Goal: Transaction & Acquisition: Purchase product/service

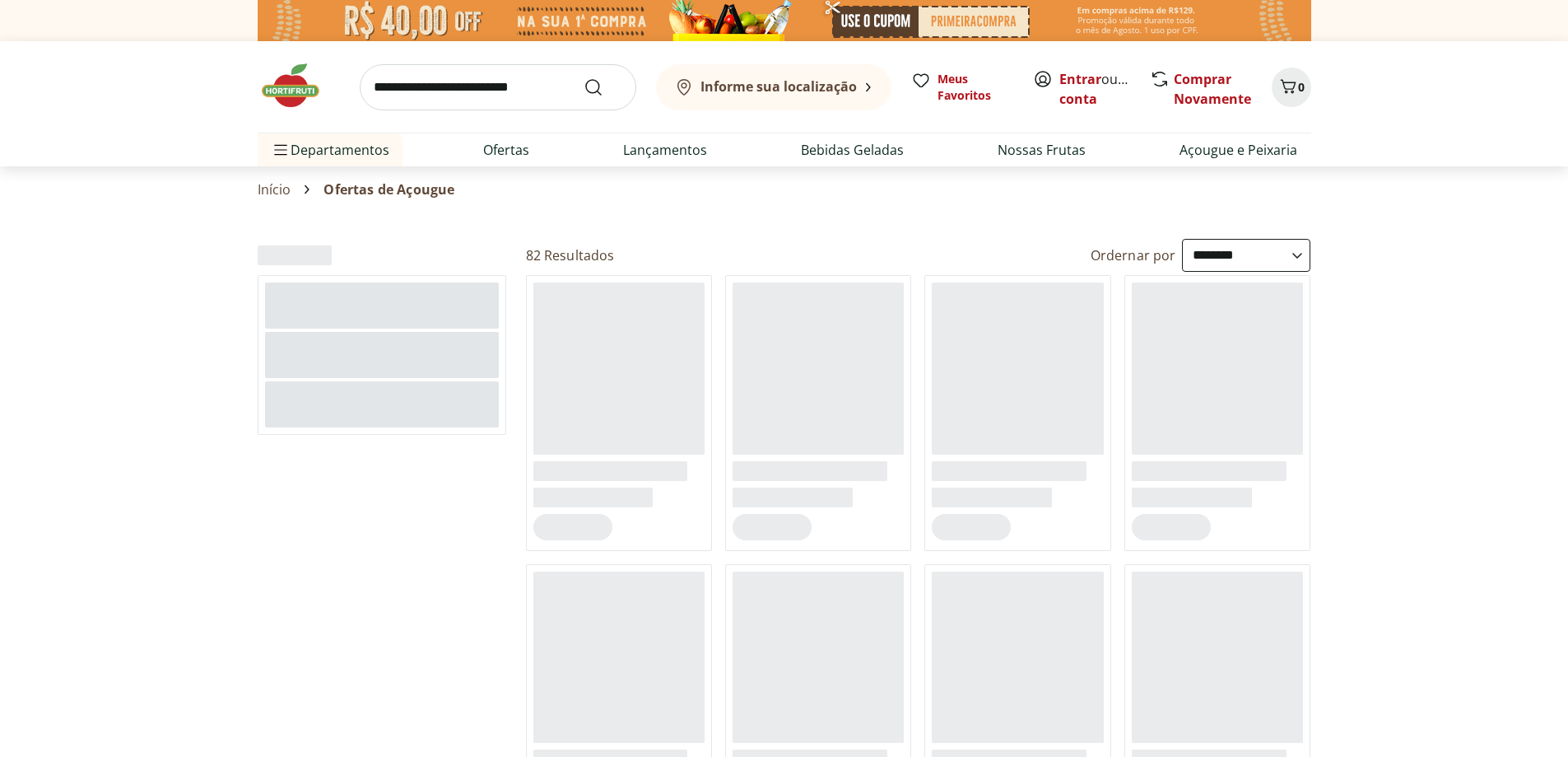
select select "**********"
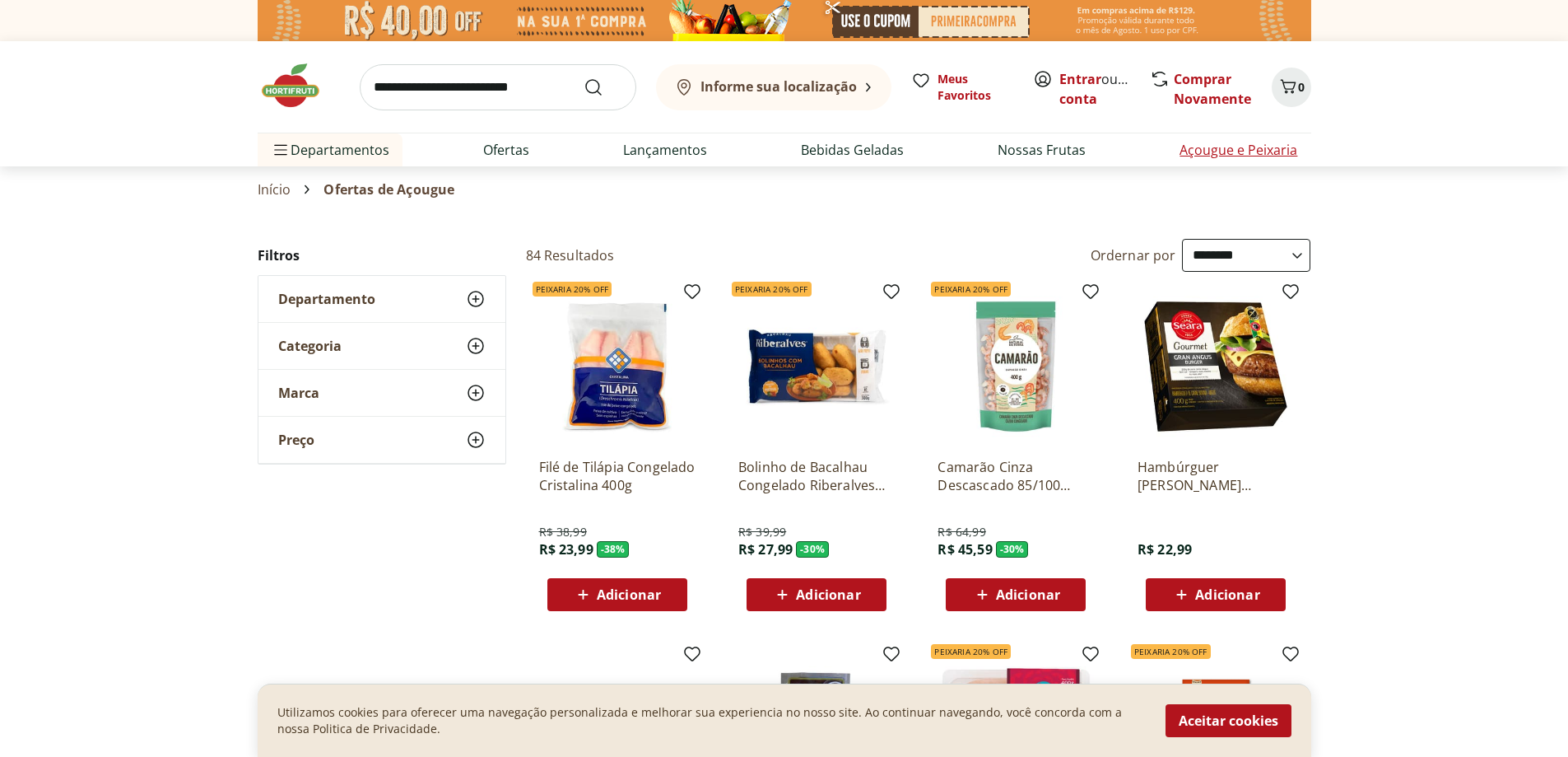
click at [1223, 160] on link "Açougue e Peixaria" at bounding box center [1238, 150] width 118 height 20
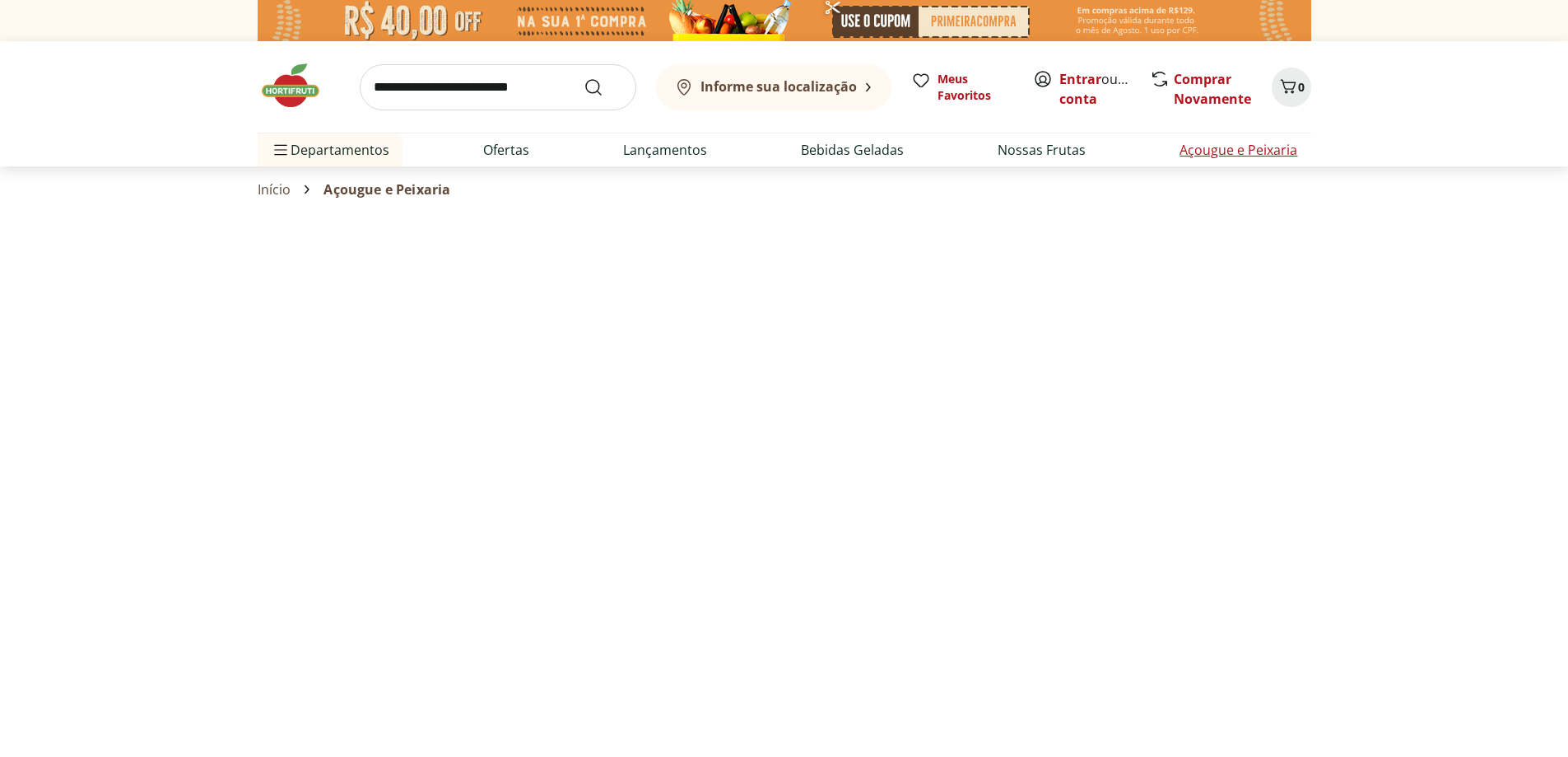
select select "**********"
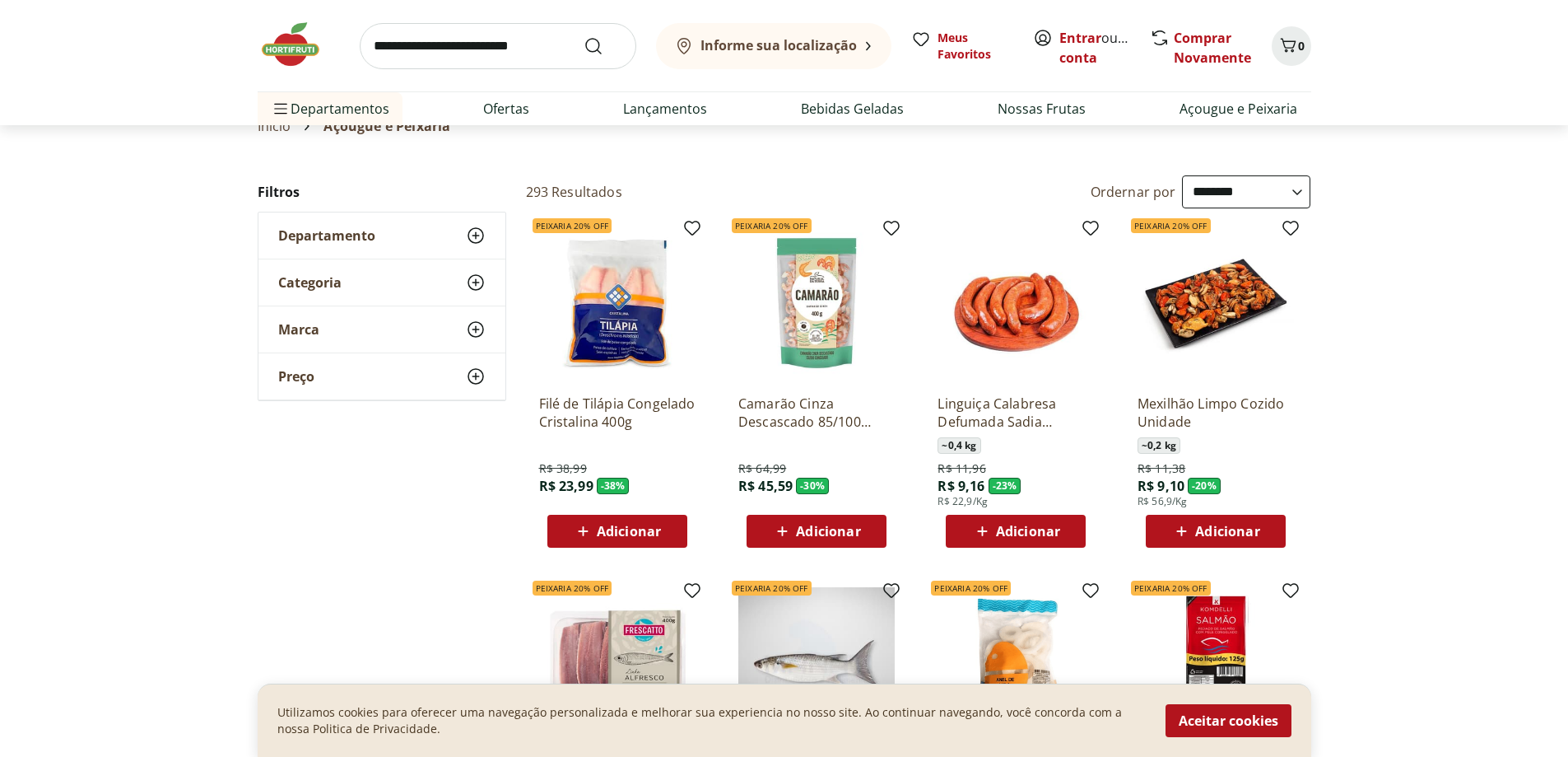
scroll to position [164, 0]
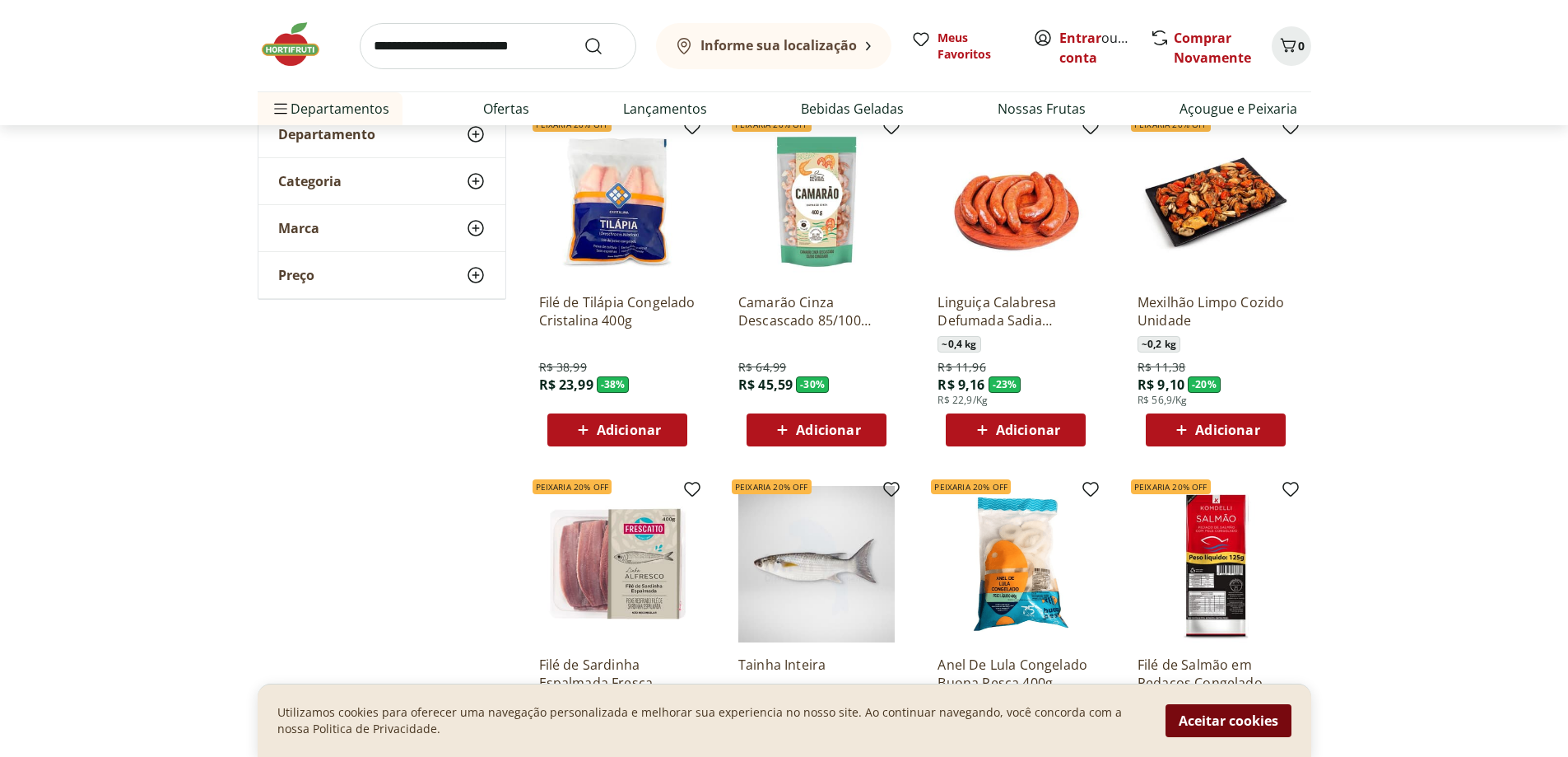
click at [1206, 704] on button "Aceitar cookies" at bounding box center [1229, 720] width 126 height 33
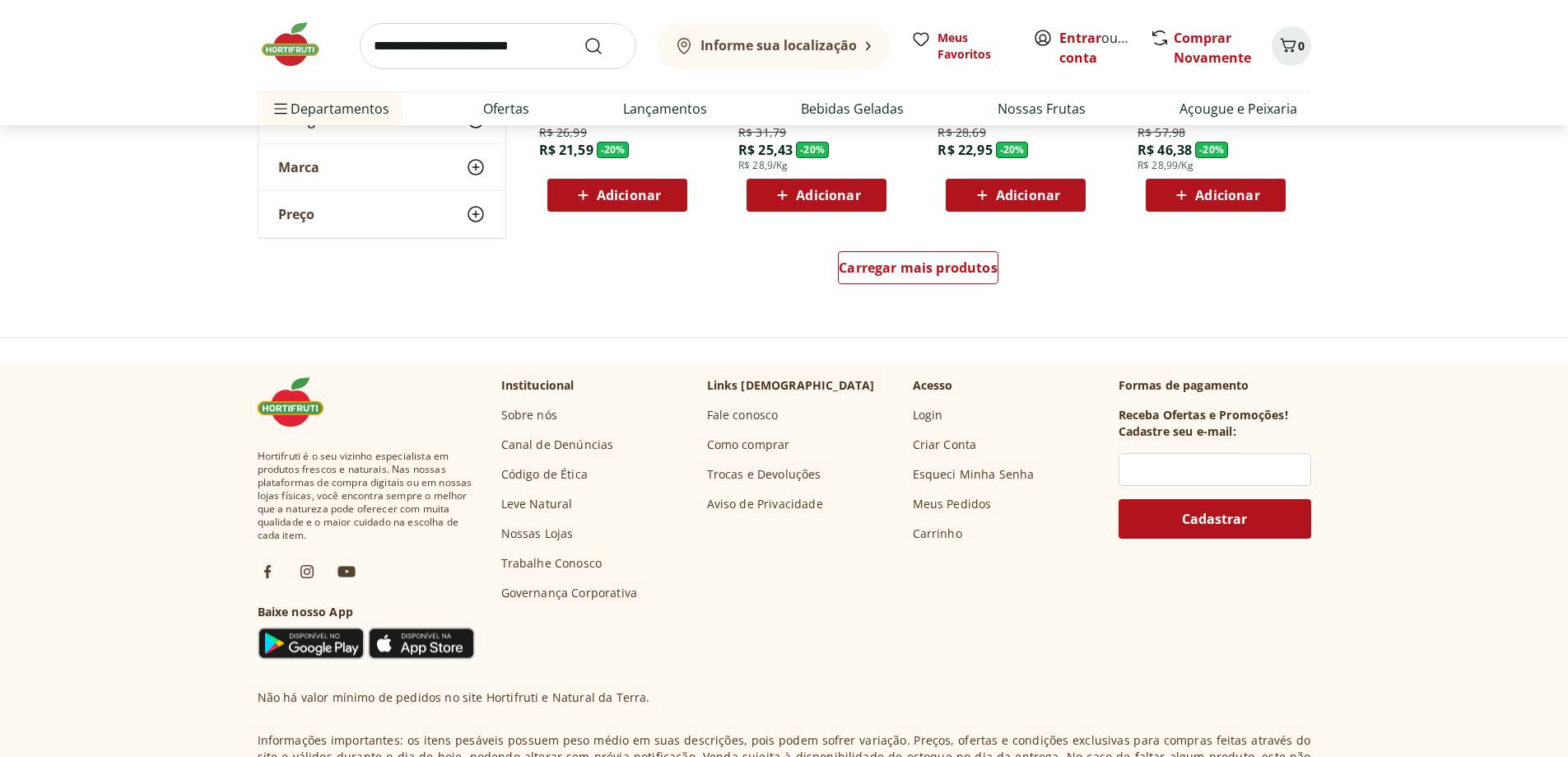
scroll to position [1153, 0]
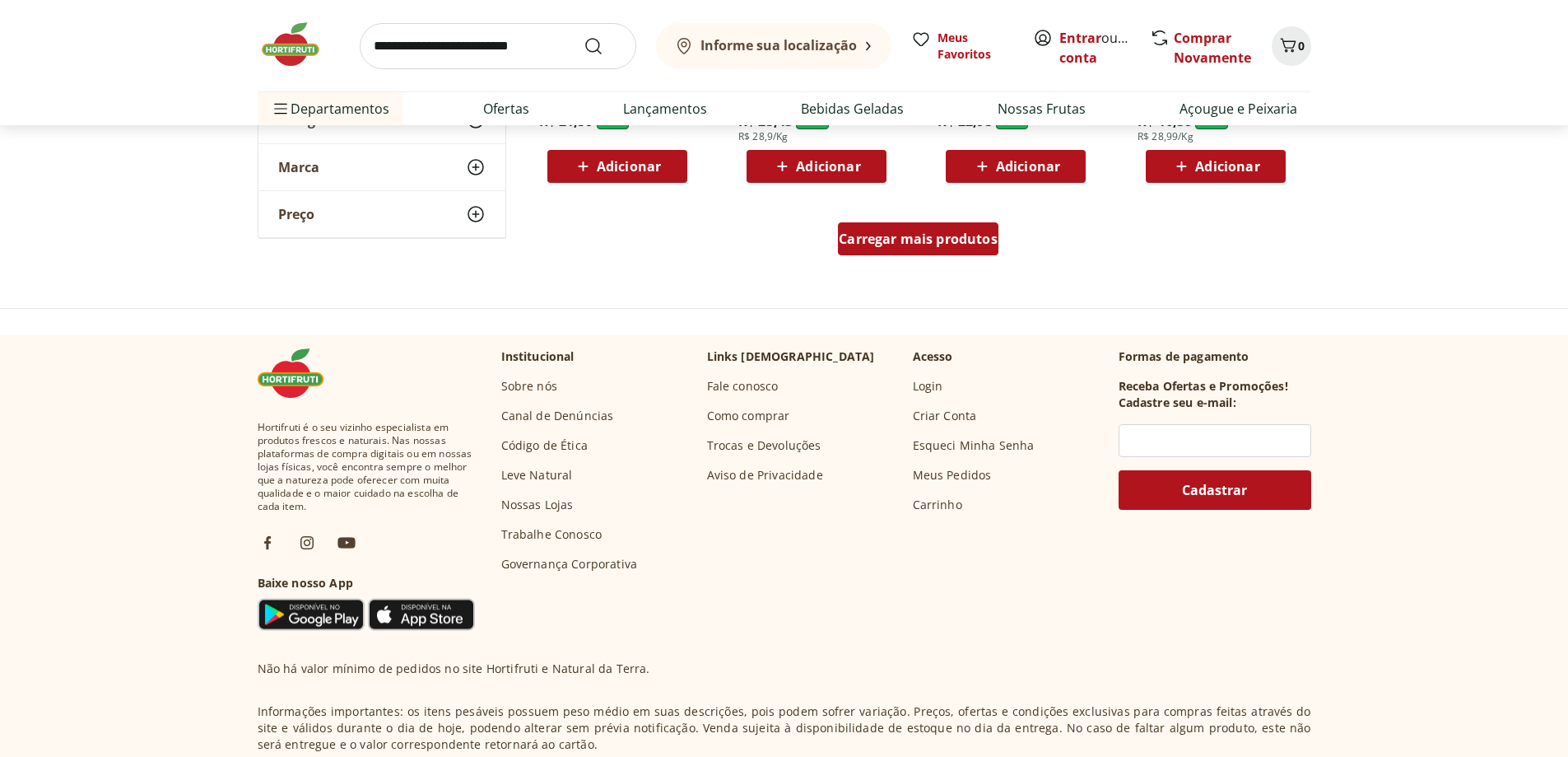
click at [920, 255] on div "Carregar mais produtos" at bounding box center [918, 239] width 161 height 33
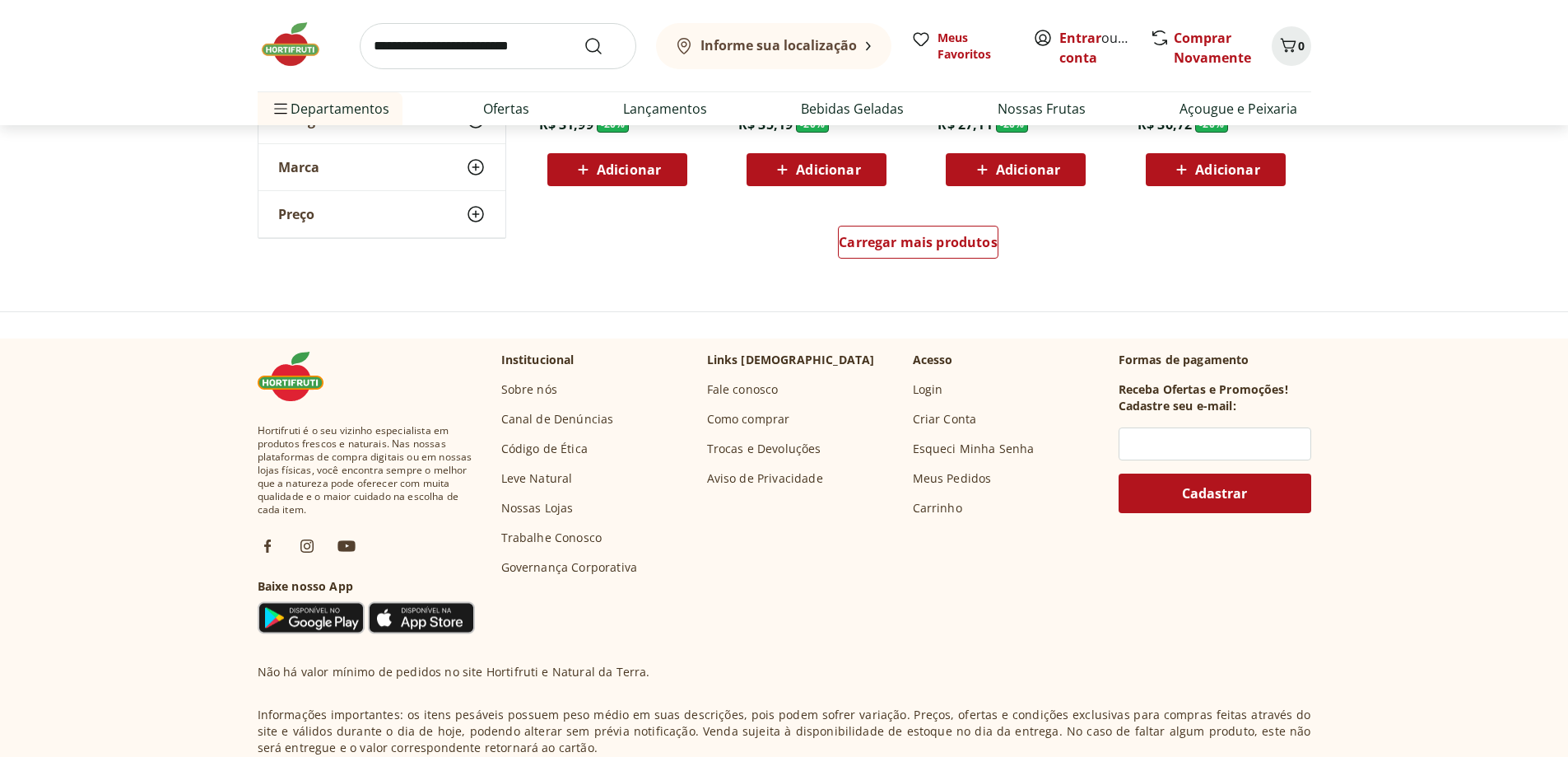
scroll to position [2306, 0]
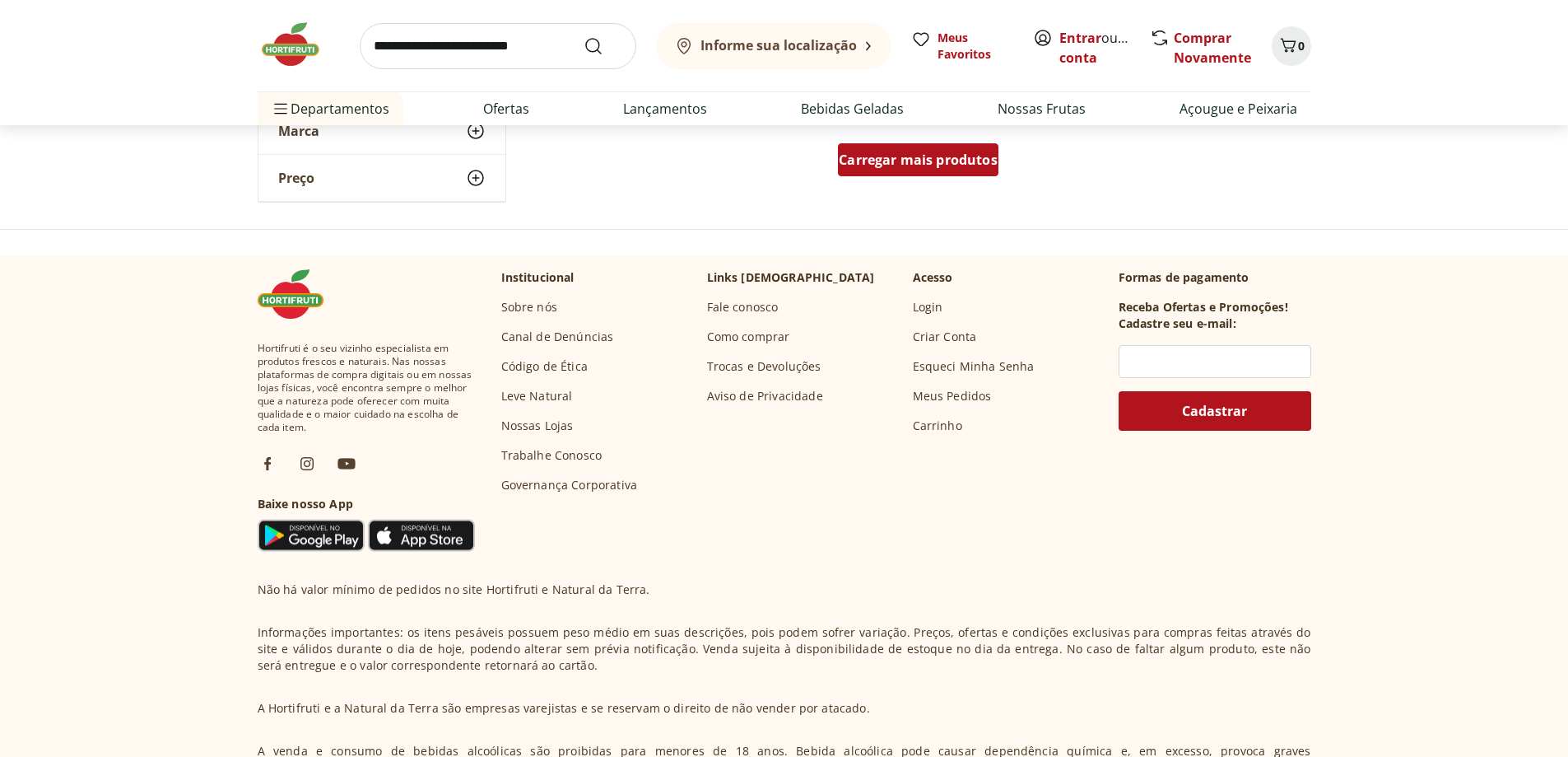
click at [917, 176] on div "Carregar mais produtos" at bounding box center [918, 160] width 161 height 33
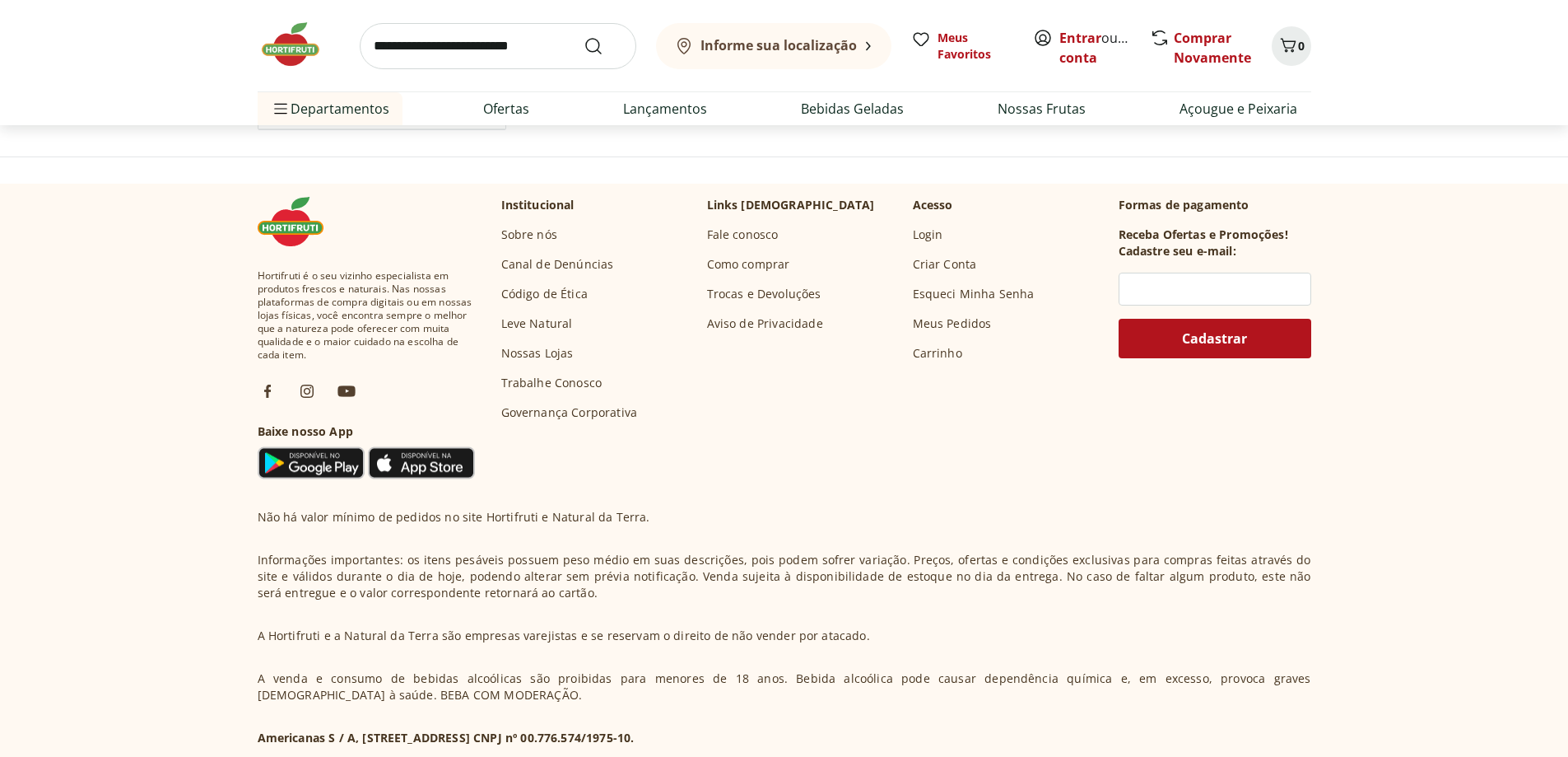
scroll to position [3459, 0]
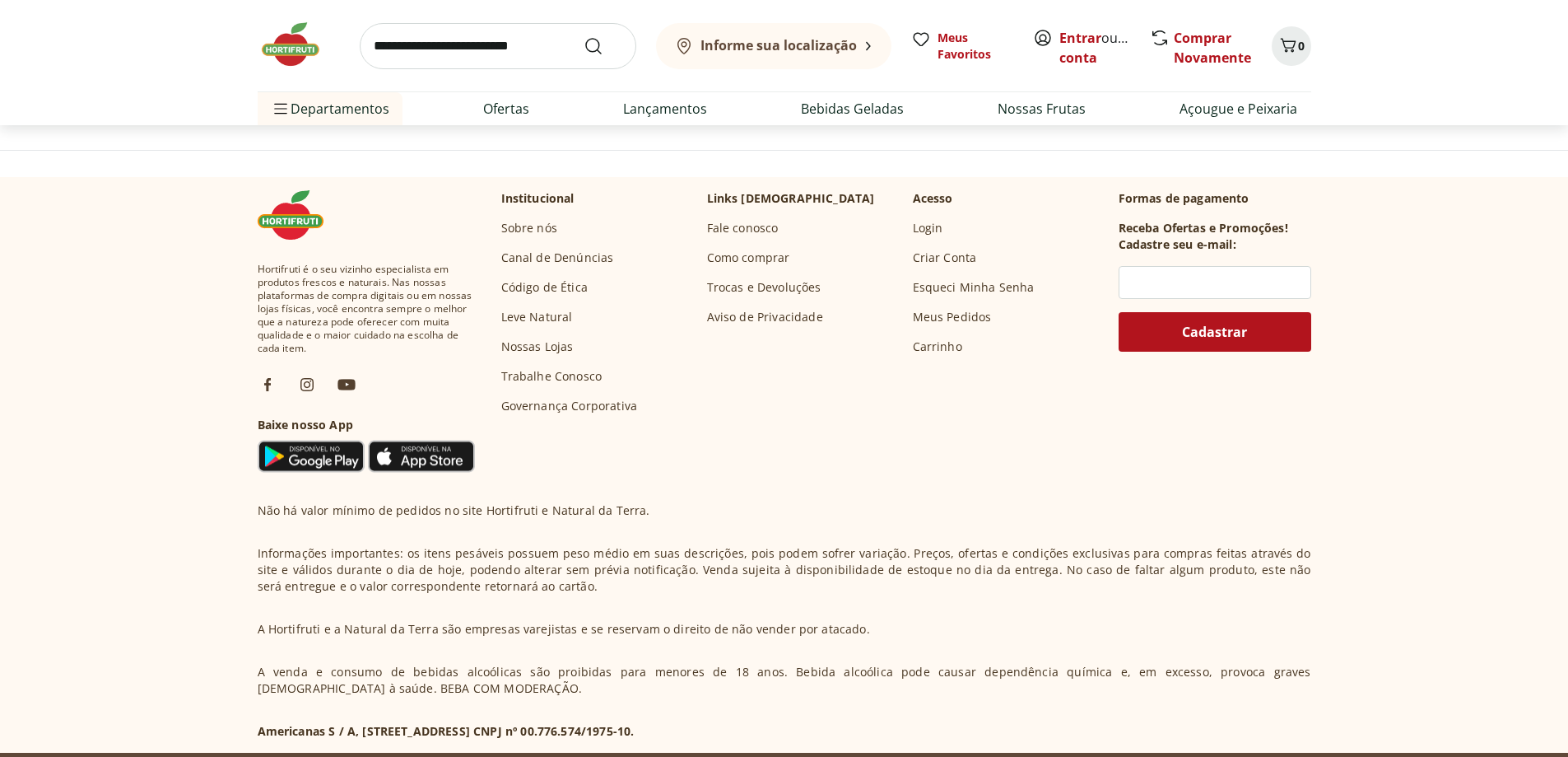
click at [927, 87] on span "Carregar mais produtos" at bounding box center [917, 81] width 159 height 13
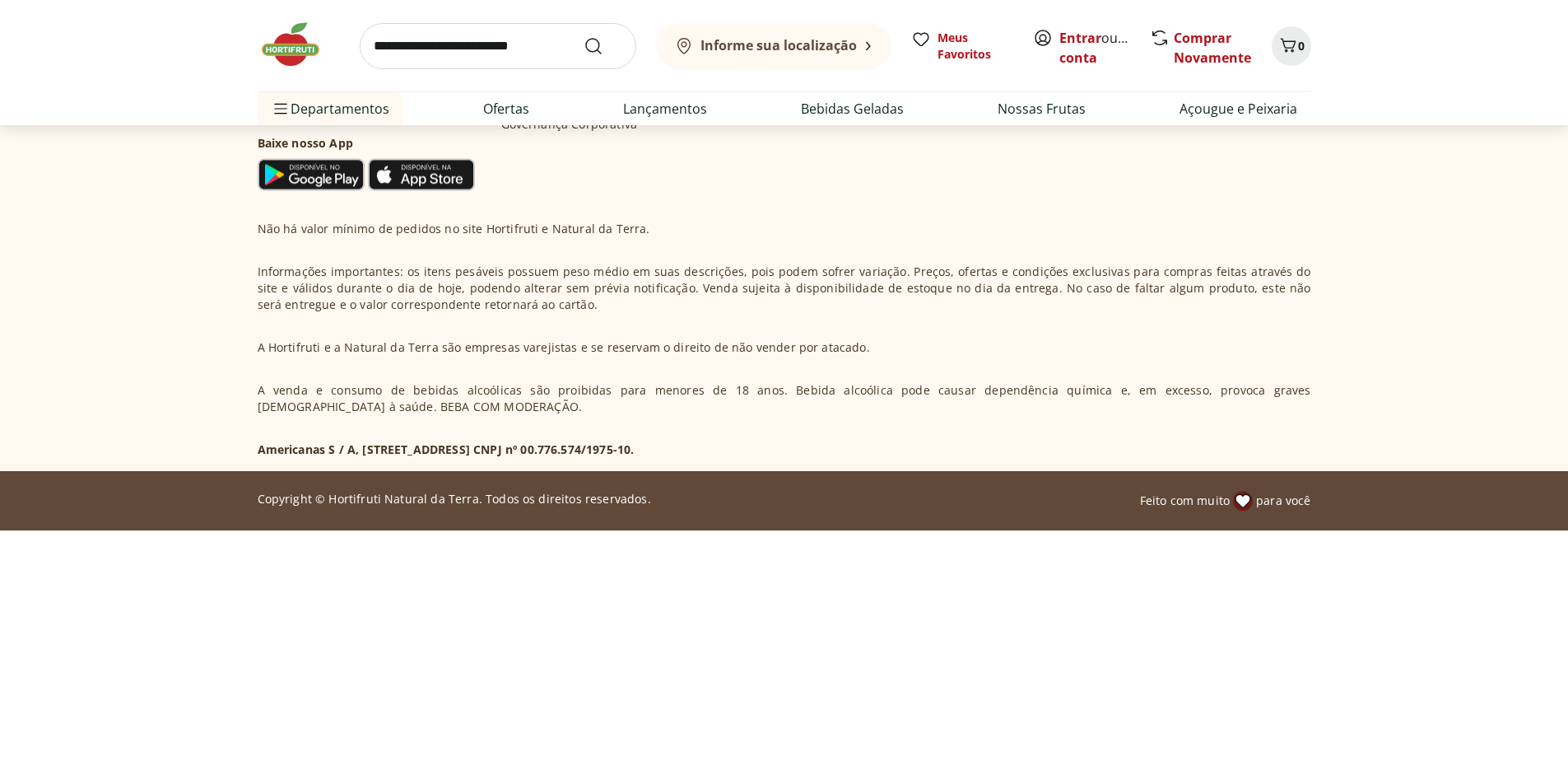
scroll to position [4858, 0]
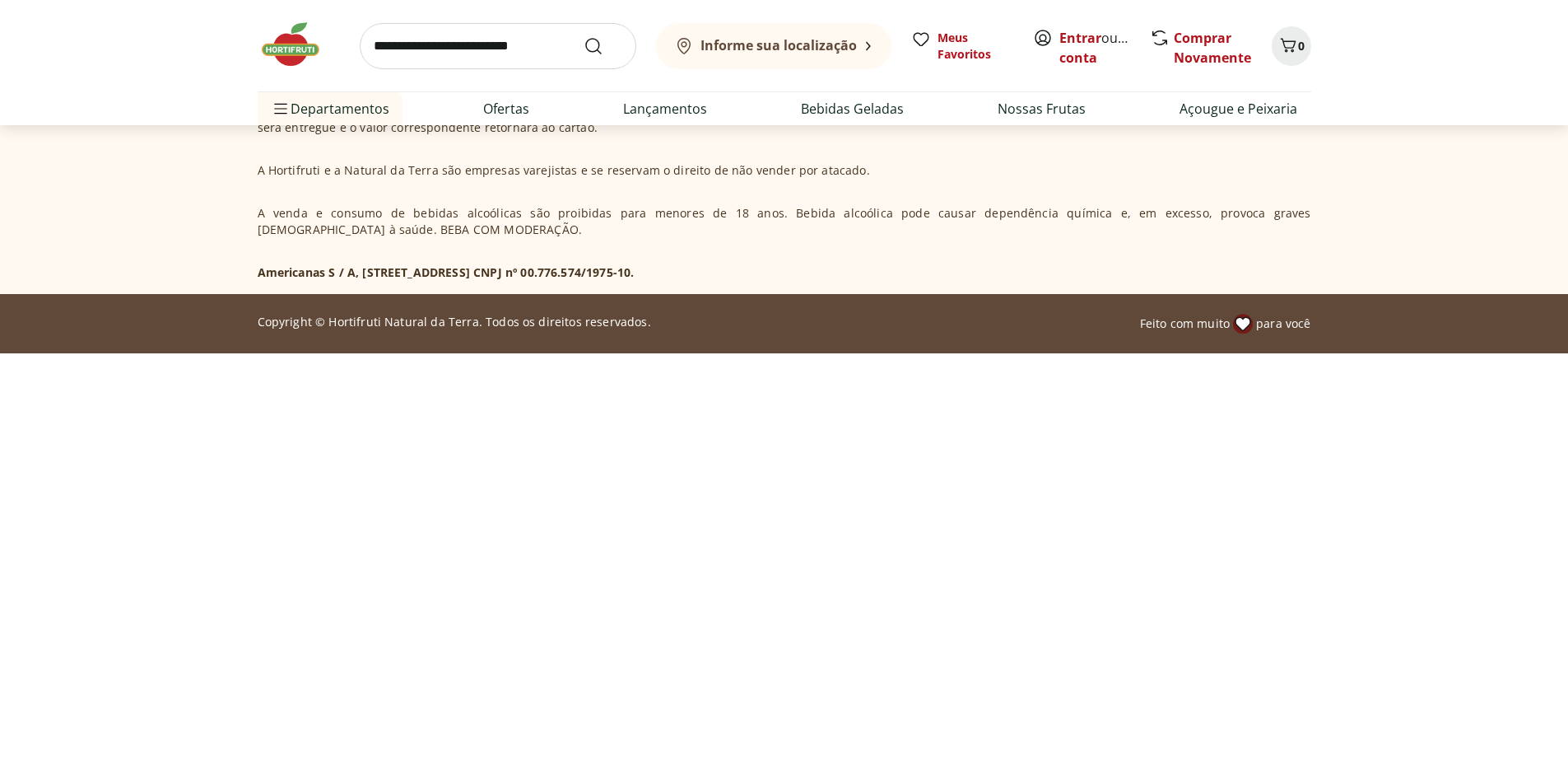
scroll to position [6094, 0]
